Goal: Understand process/instructions

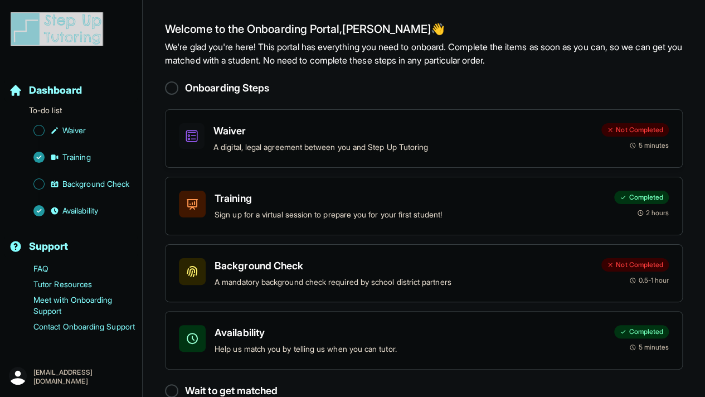
click at [291, 142] on p "A digital, legal agreement between you and Step Up Tutoring" at bounding box center [402, 147] width 379 height 13
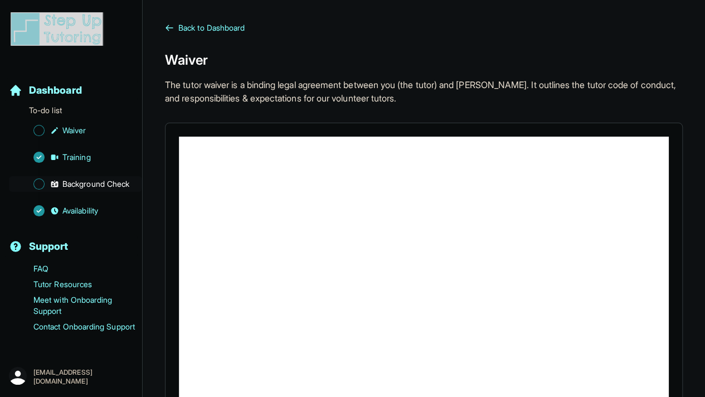
click at [98, 187] on span "Background Check" at bounding box center [95, 183] width 67 height 11
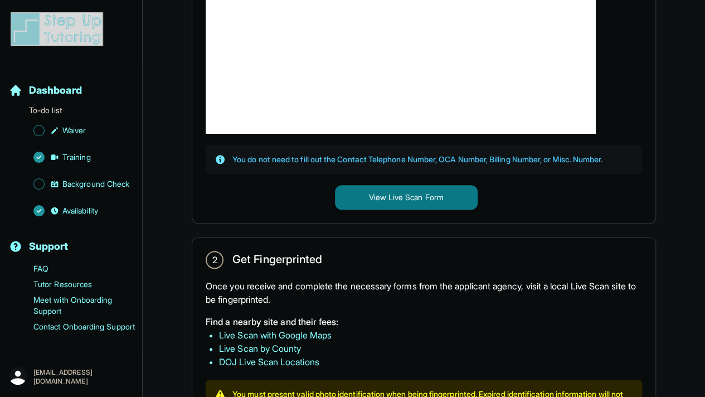
scroll to position [416, 0]
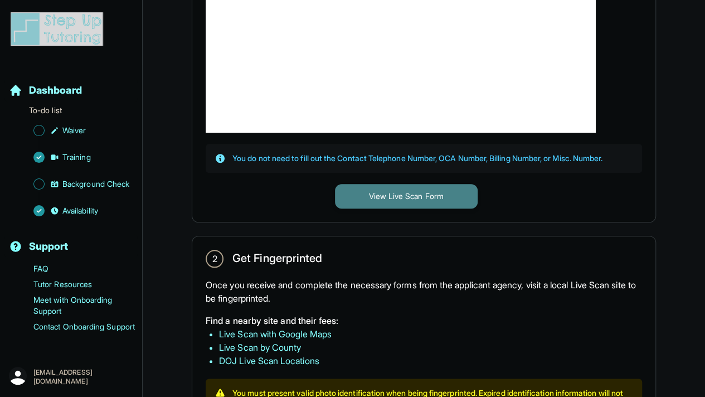
click at [397, 200] on button "View Live Scan Form" at bounding box center [406, 196] width 143 height 25
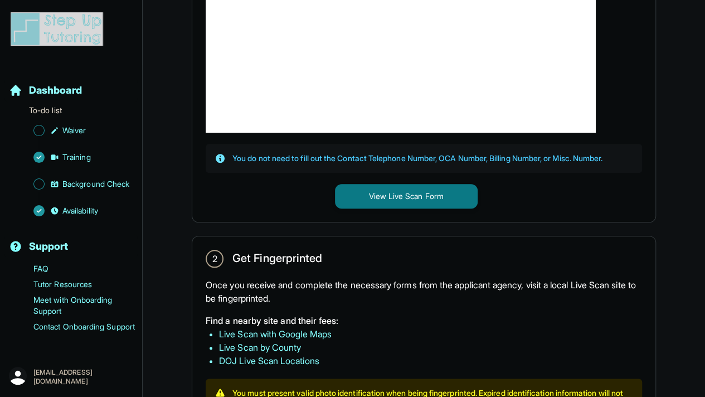
click at [271, 226] on div "1 Print and Fill Out Form Click on the button below to view the Live Scan form.…" at bounding box center [424, 290] width 518 height 1013
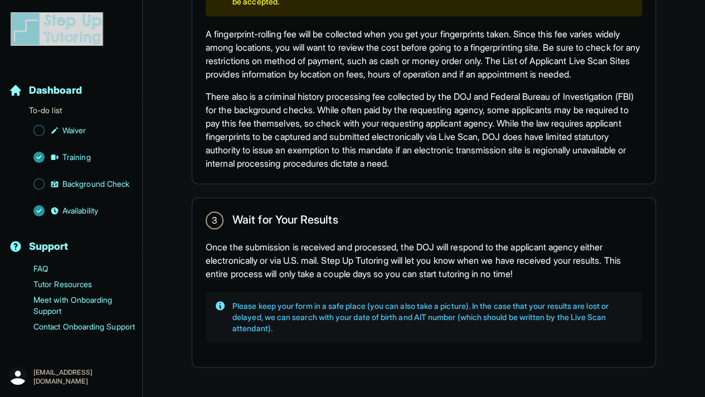
scroll to position [866, 0]
